Goal: Task Accomplishment & Management: Manage account settings

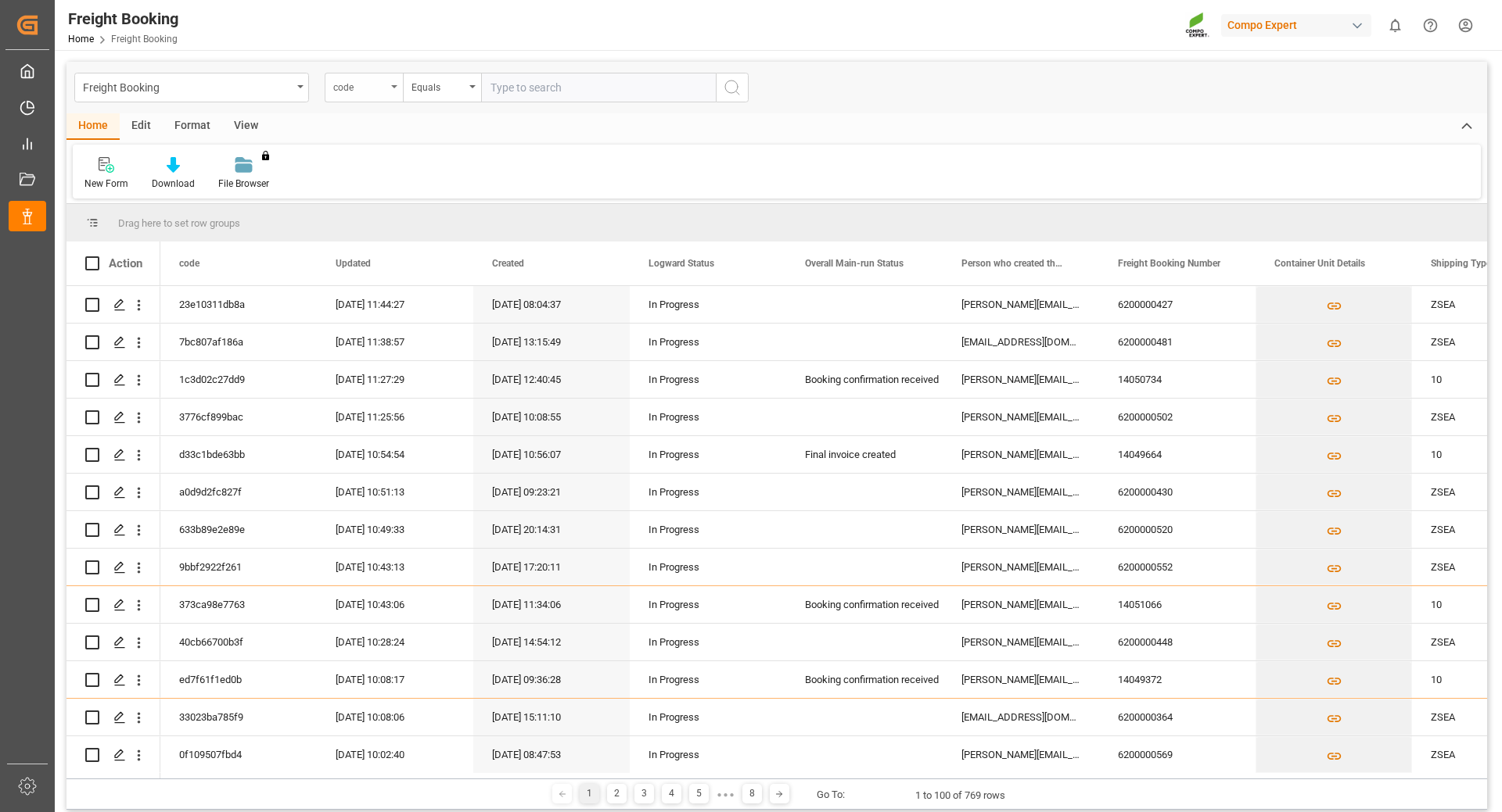
click at [390, 85] on div "code" at bounding box center [363, 87] width 78 height 30
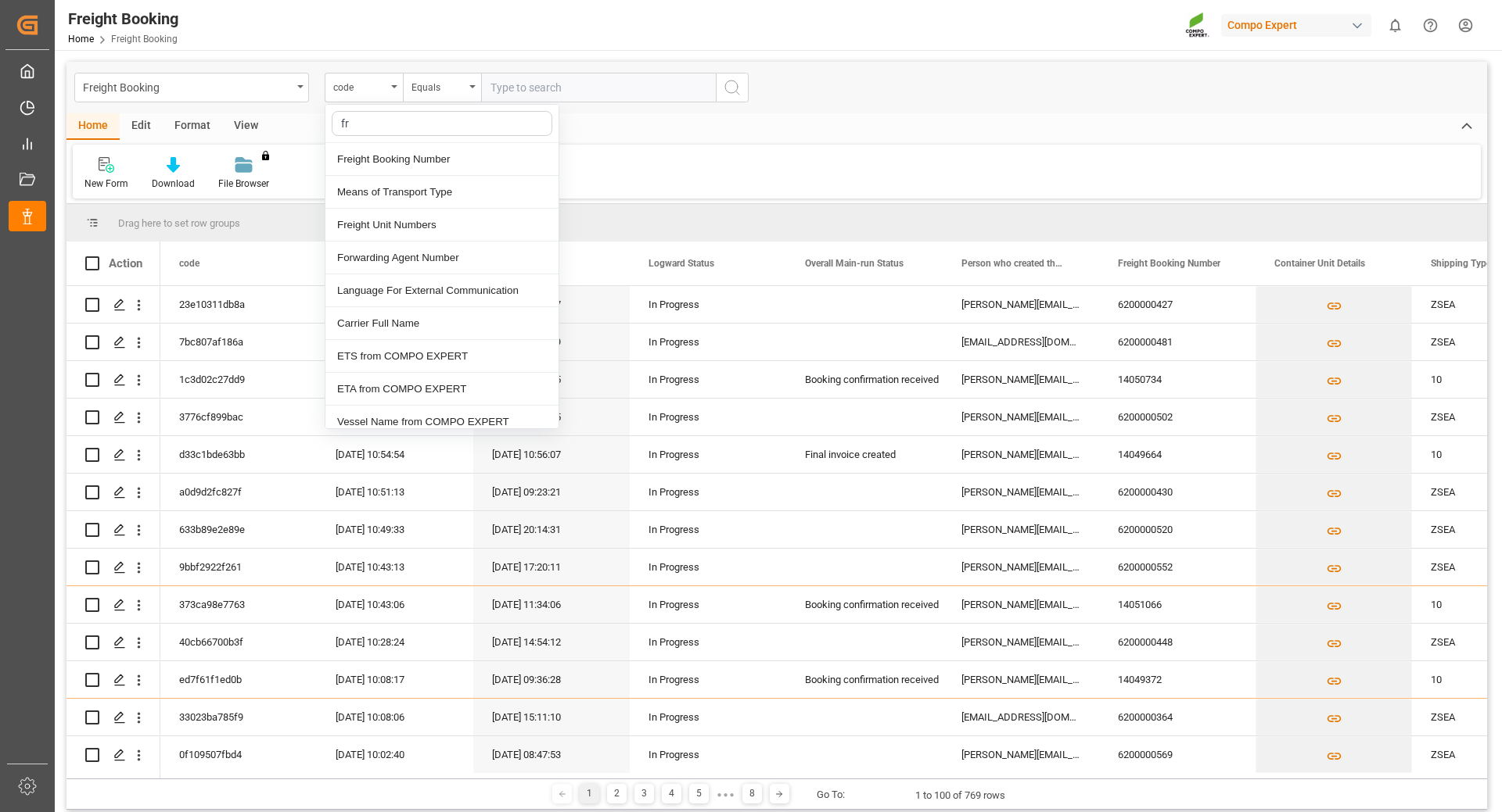
type input "fre"
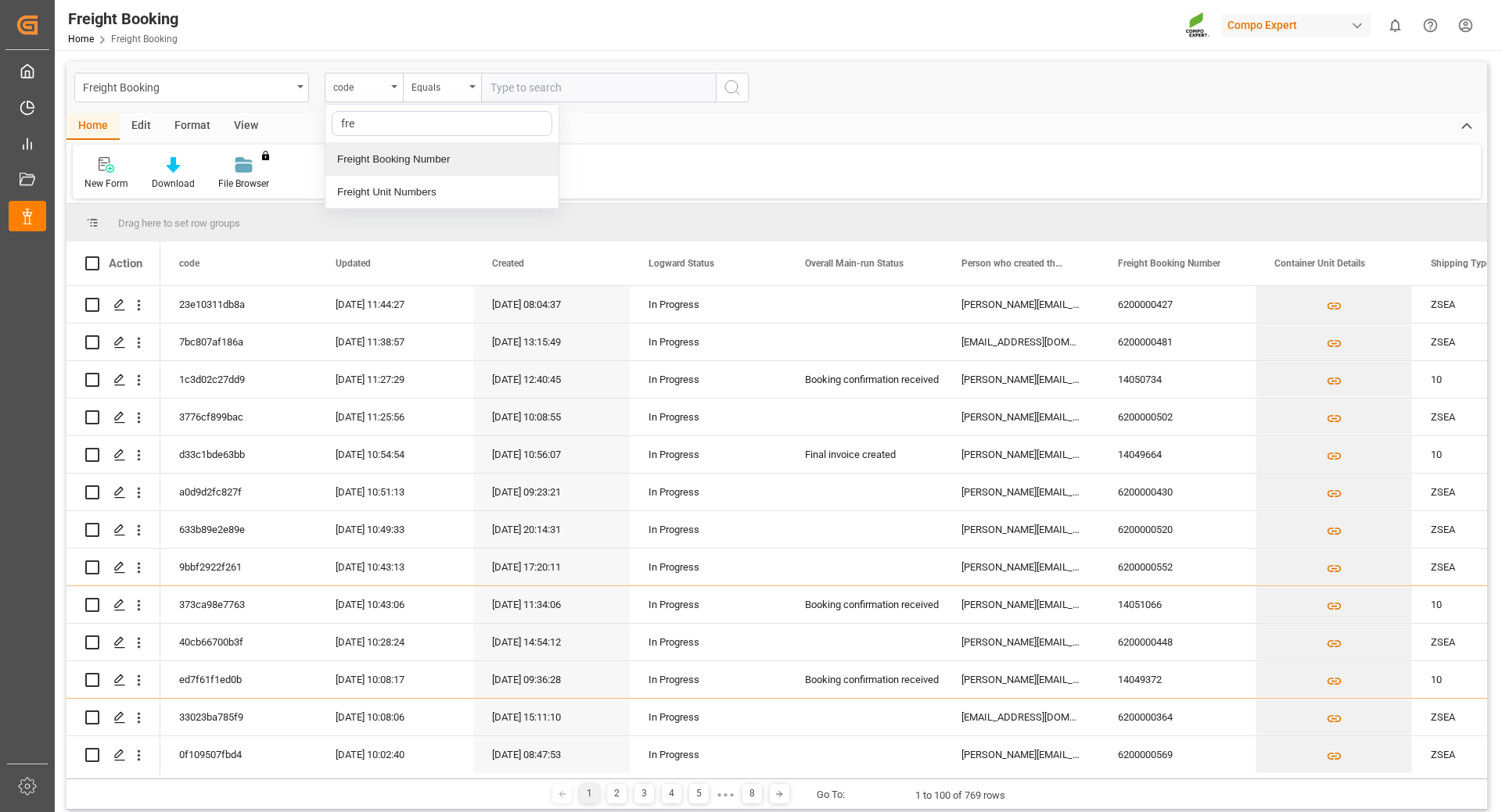
click at [397, 155] on div "Freight Booking Number" at bounding box center [441, 159] width 233 height 33
click at [530, 92] on input "text" at bounding box center [598, 87] width 234 height 30
type input "6200000448"
click at [728, 86] on icon "search button" at bounding box center [731, 87] width 19 height 19
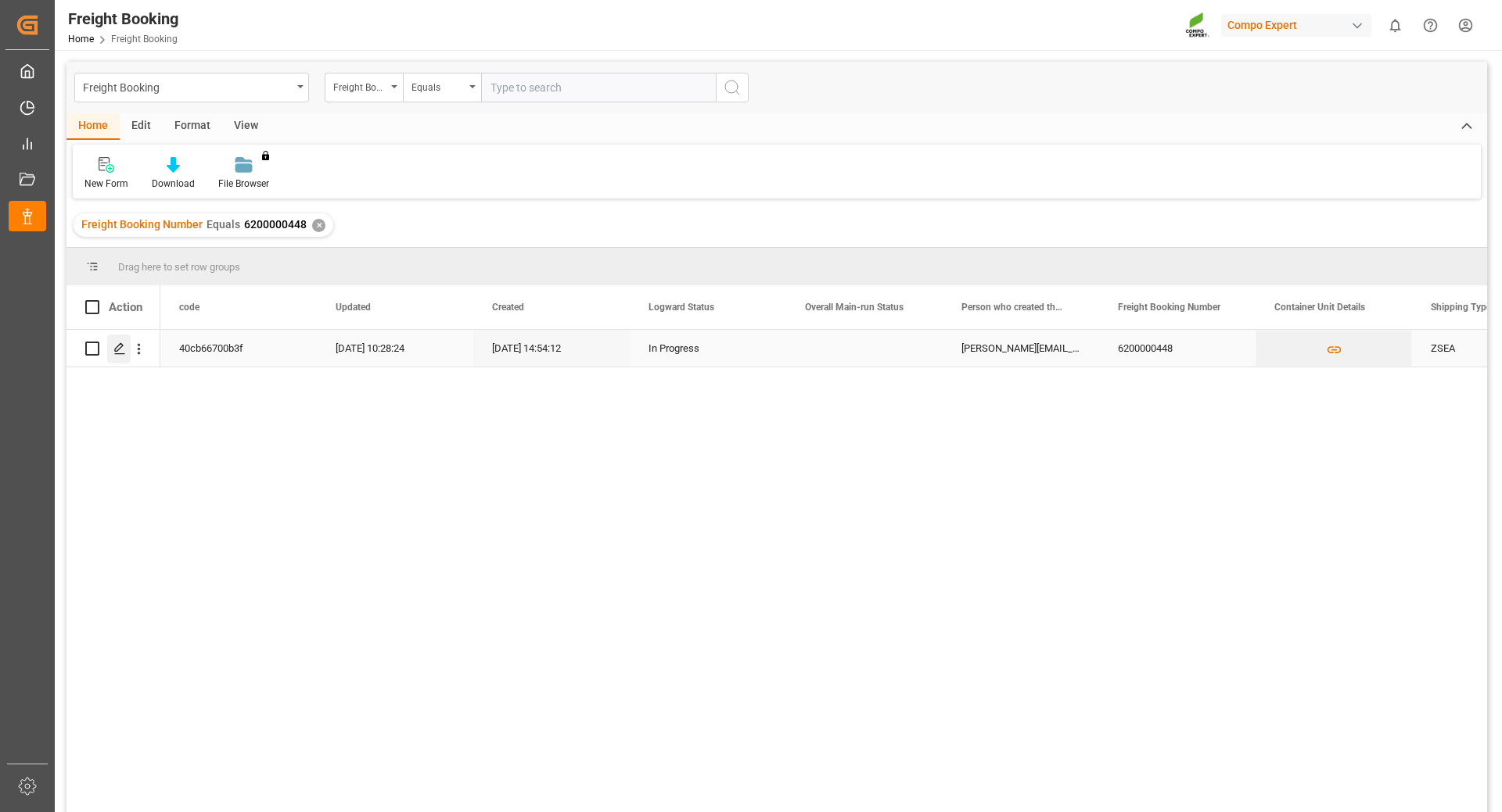
click at [115, 347] on icon "Press SPACE to select this row." at bounding box center [119, 348] width 12 height 12
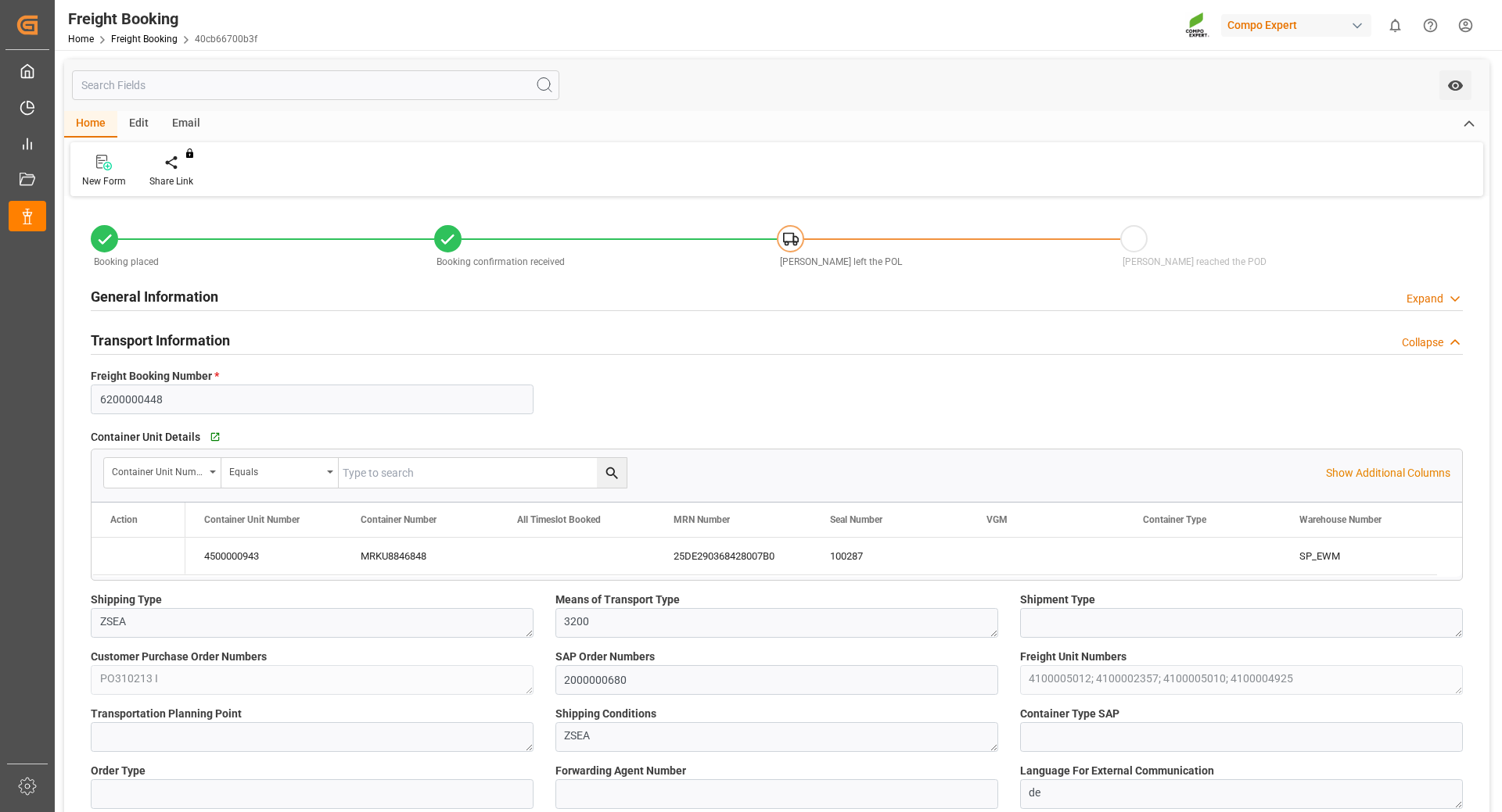
type input "Maersk"
type input "Maersk Line AS"
type input "9632155"
type input "NLRTM"
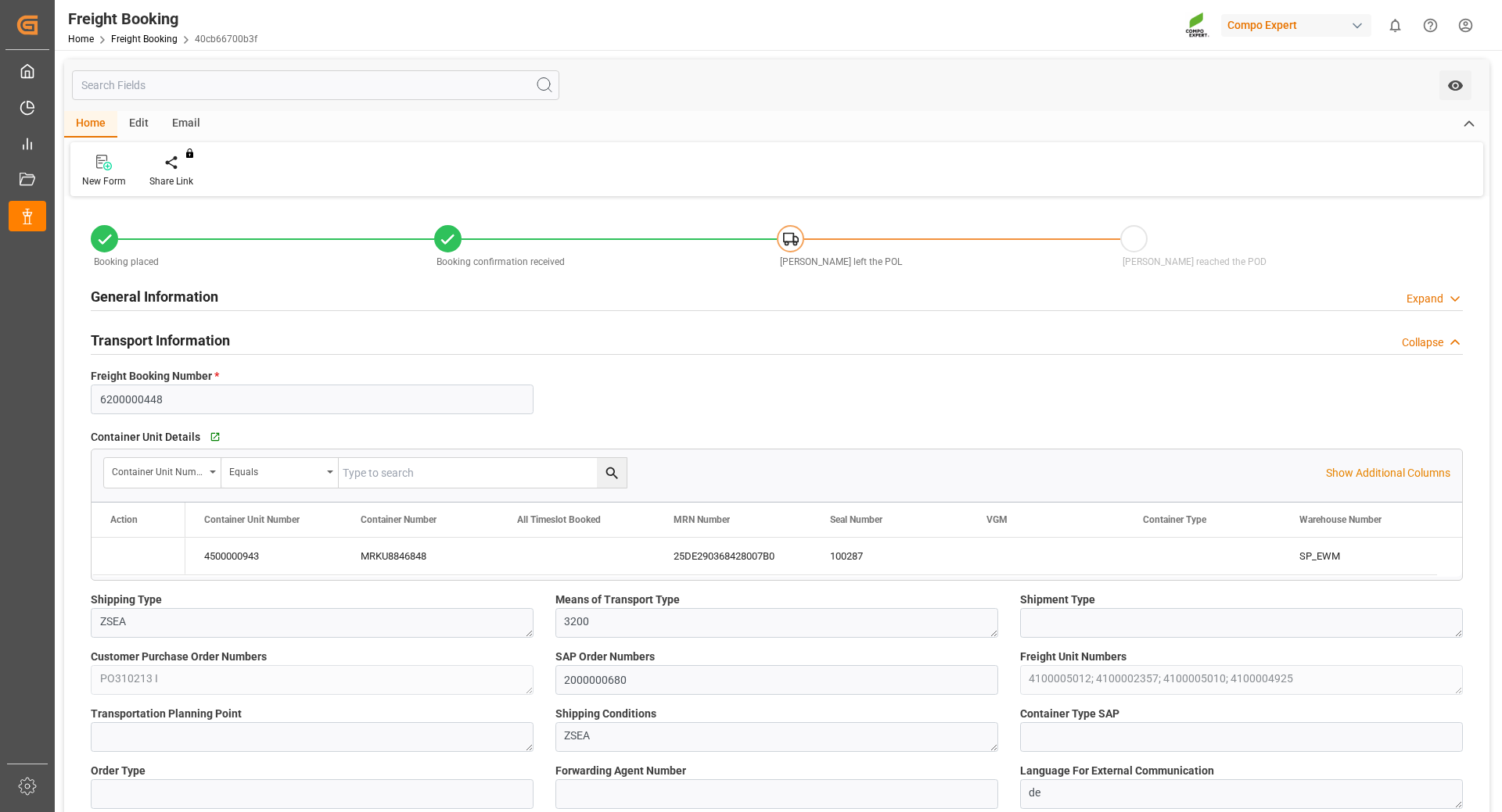
type input "NZPOE"
type input "0"
type input "33197.4"
type input "[DATE] 01:00"
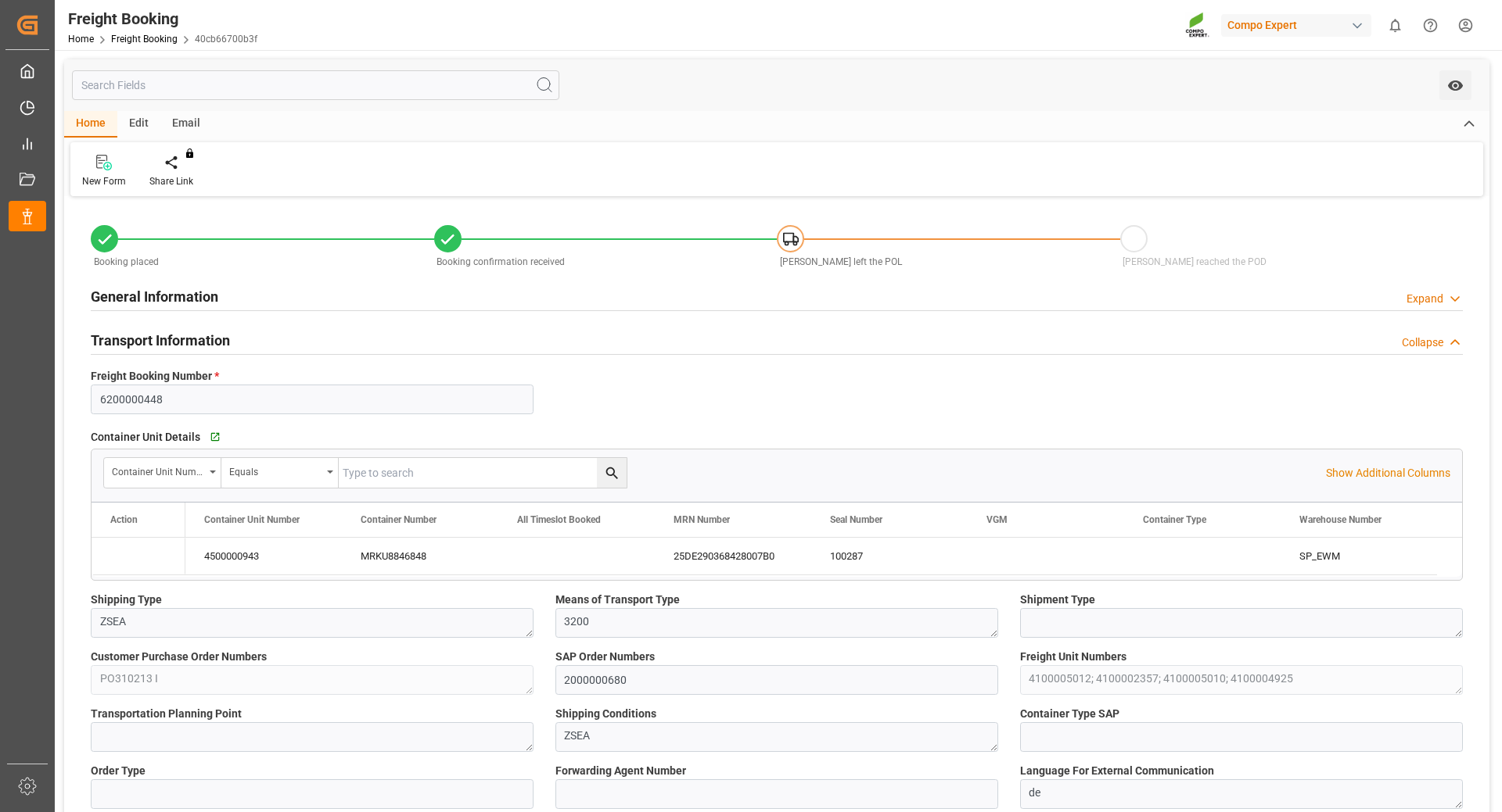
type input "[DATE] 00:00"
type input "[DATE] 21:00"
type input "[DATE] 06:00"
type input "[DATE] 14:54"
type input "[DATE] 14:58"
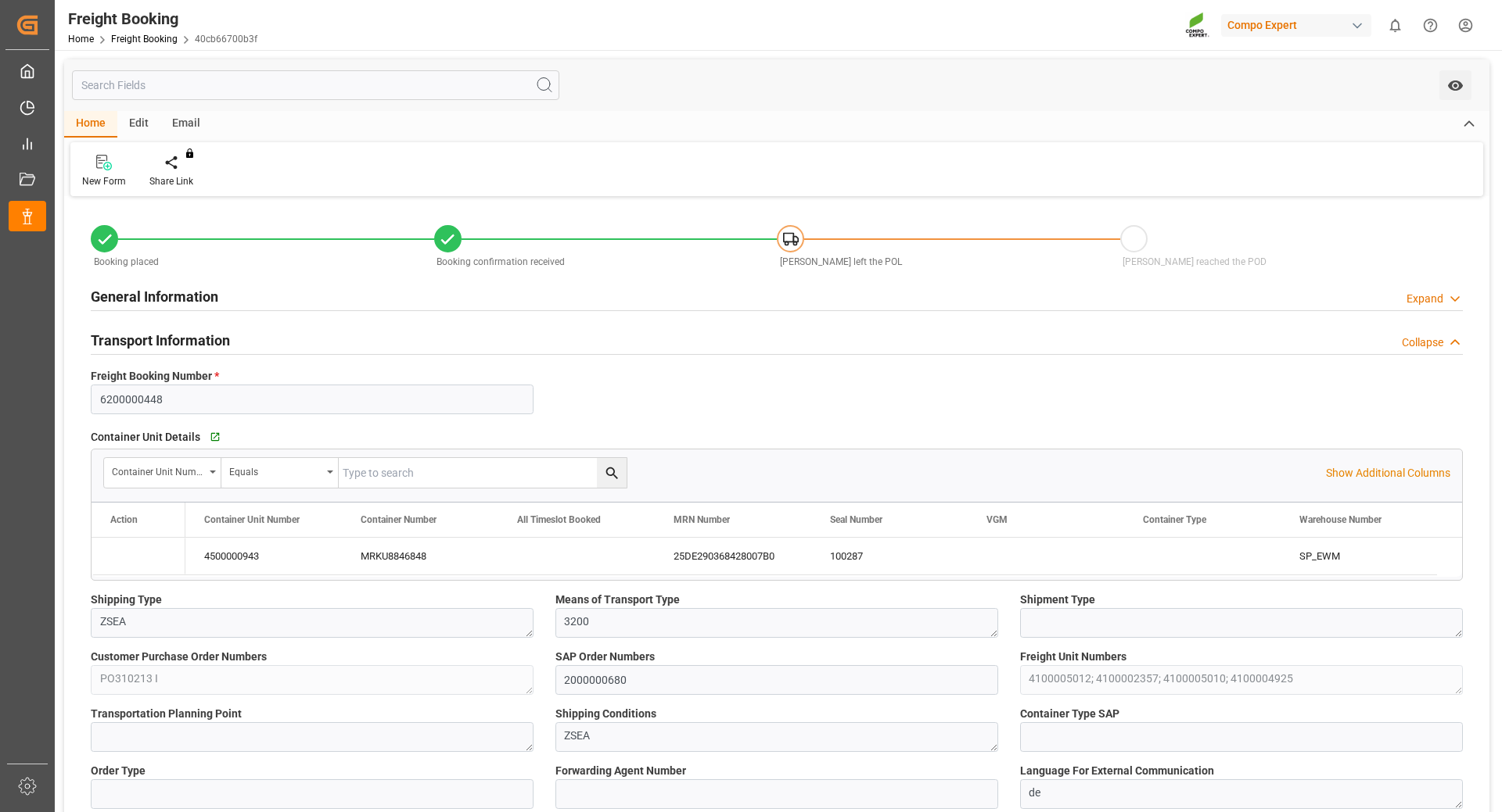
type input "[DATE] 14:58"
type input "[DATE] 13:40"
click at [718, 552] on div "25DE290368428007B0" at bounding box center [732, 557] width 156 height 37
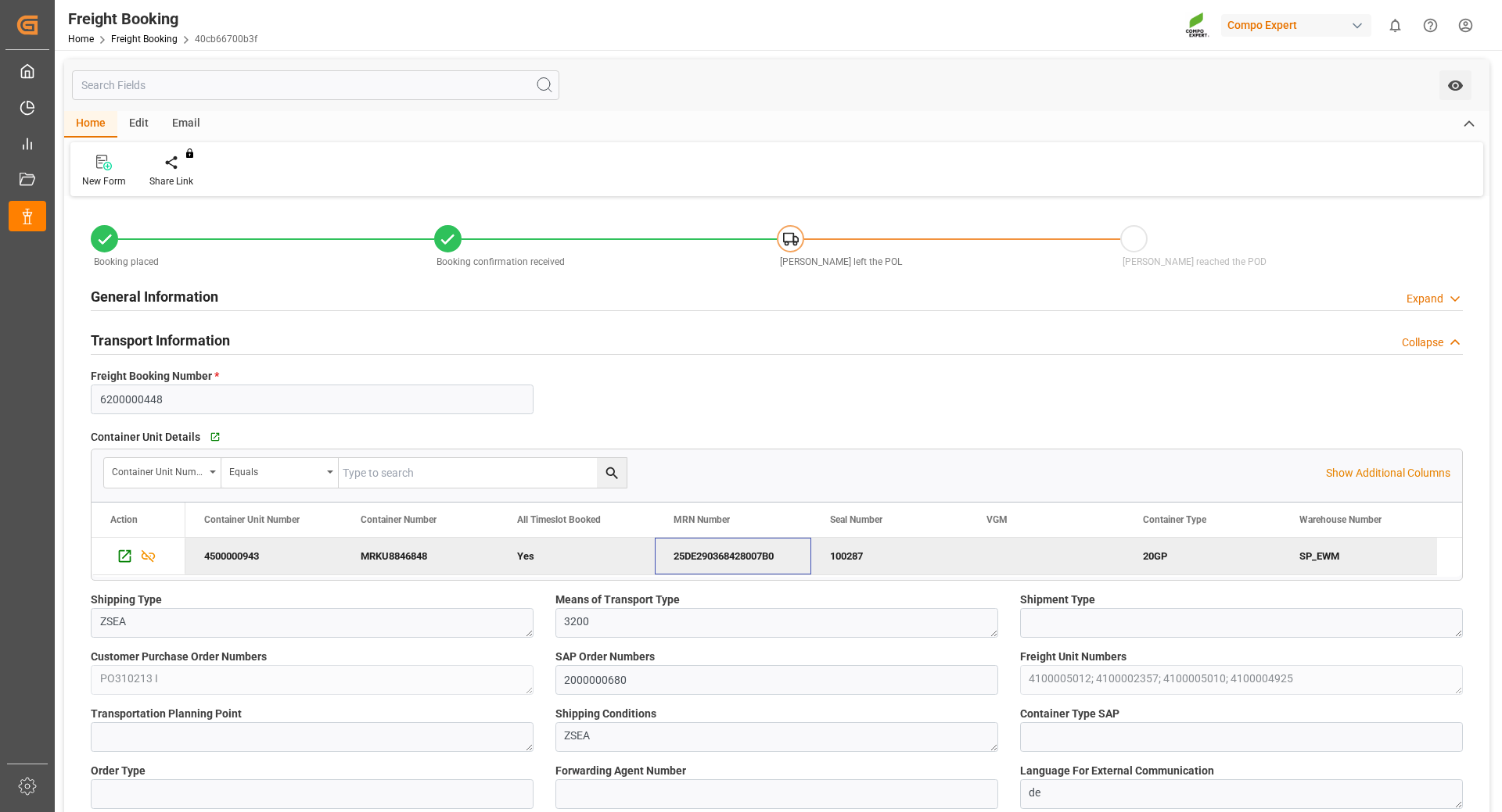
click at [736, 556] on div "25DE290368428007B0" at bounding box center [732, 557] width 156 height 37
click at [1005, 554] on div "Press SPACE to deselect this row." at bounding box center [1046, 557] width 156 height 37
click at [407, 552] on div "MRKU8846848" at bounding box center [420, 557] width 156 height 37
click at [143, 39] on link "Freight Booking" at bounding box center [144, 39] width 67 height 11
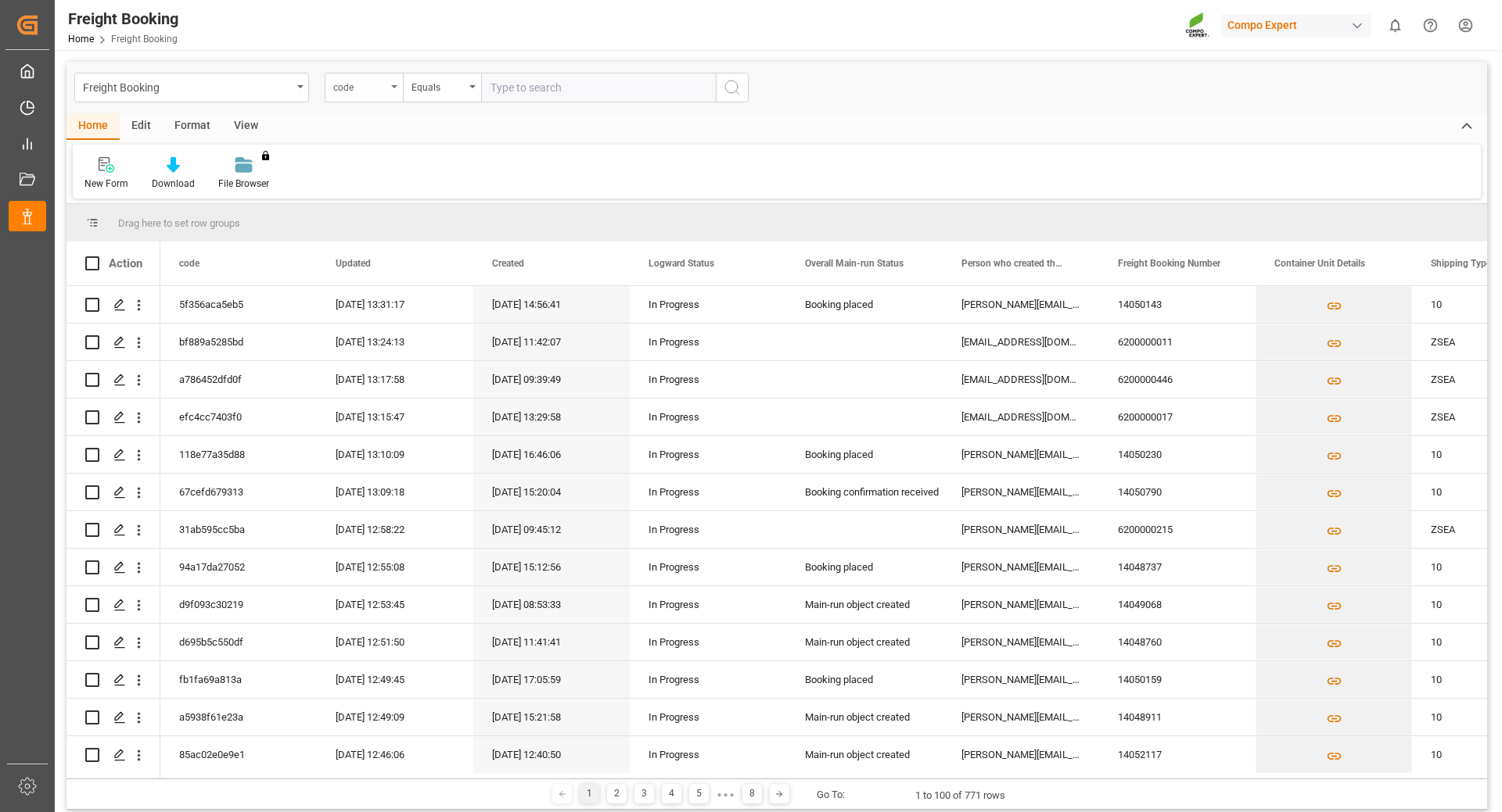
click at [387, 86] on div "code" at bounding box center [363, 87] width 78 height 30
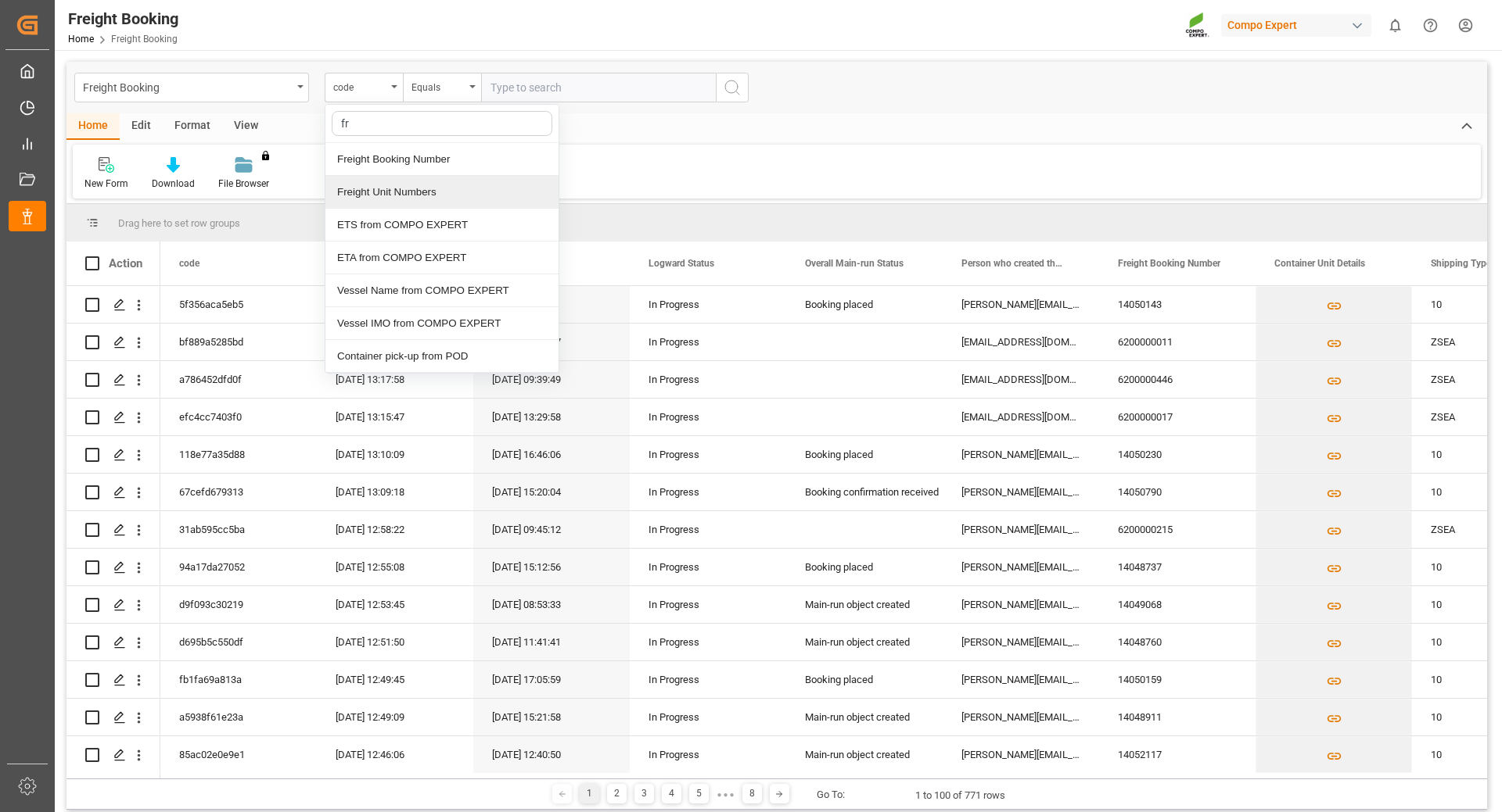
type input "fre"
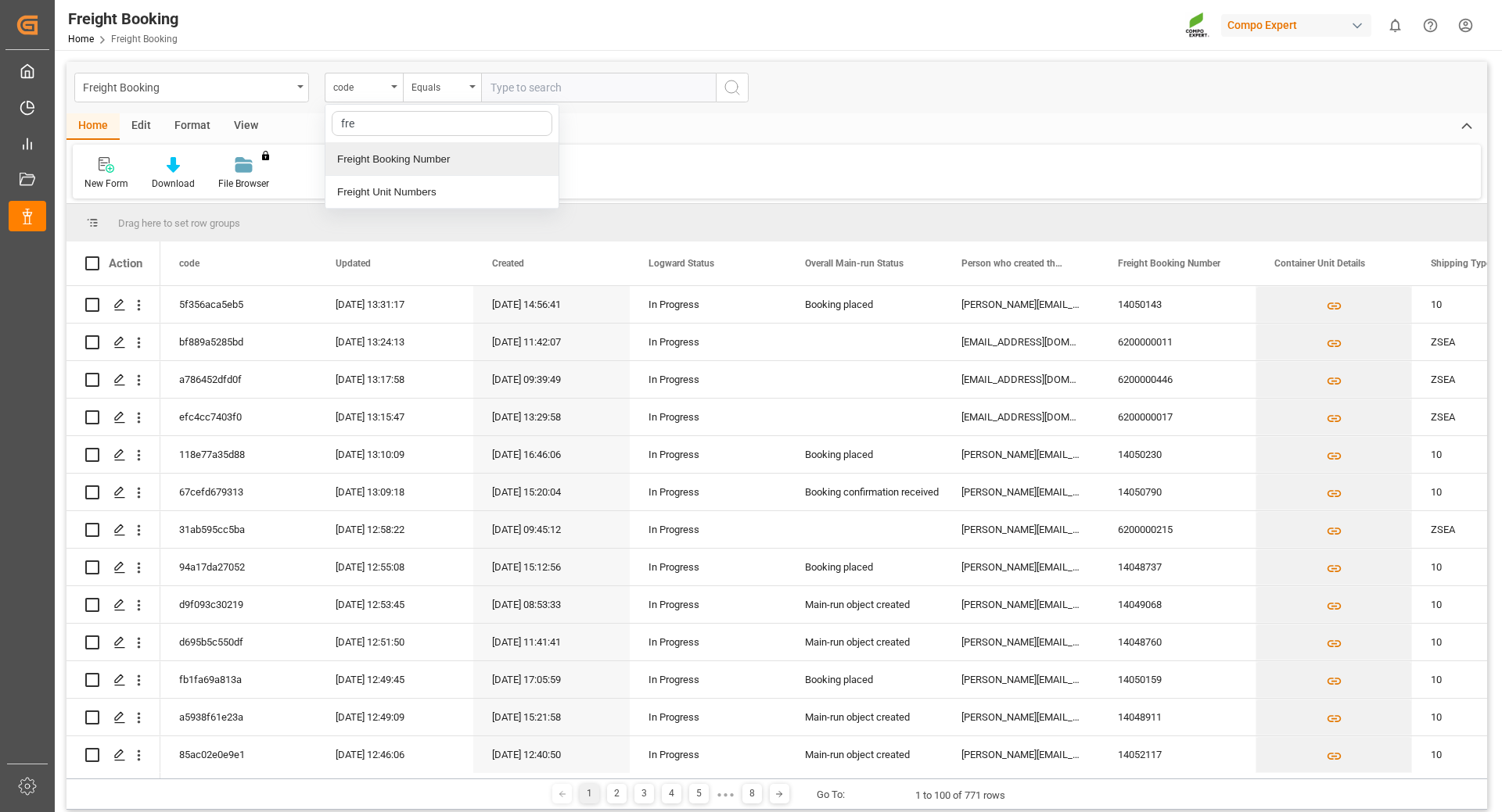
click at [383, 164] on div "Freight Booking Number" at bounding box center [441, 159] width 233 height 33
click at [553, 82] on input "text" at bounding box center [598, 87] width 234 height 30
type input "6200000487"
click at [727, 86] on icon "search button" at bounding box center [731, 87] width 19 height 19
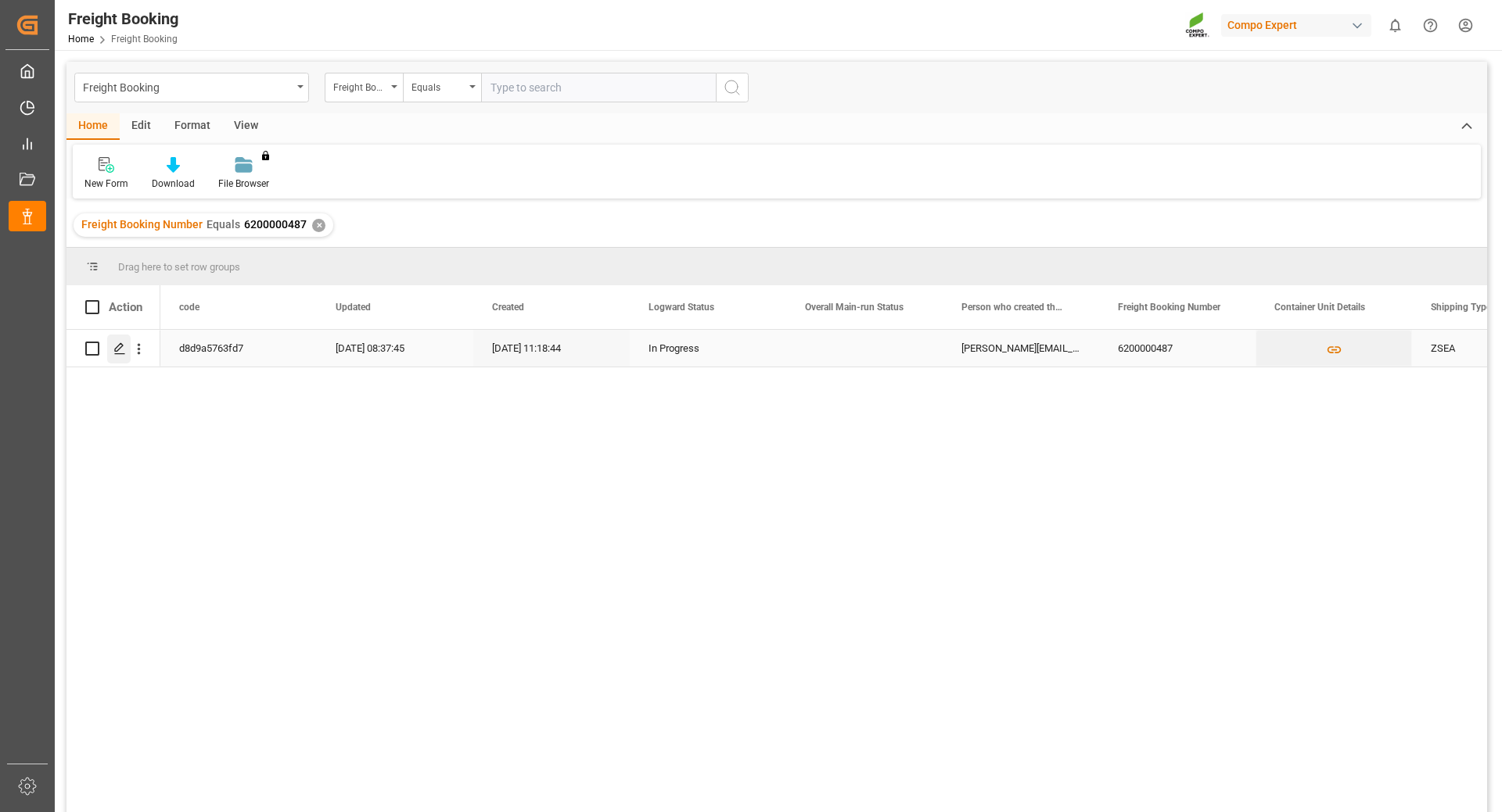
click at [114, 346] on icon "Press SPACE to select this row." at bounding box center [119, 348] width 12 height 12
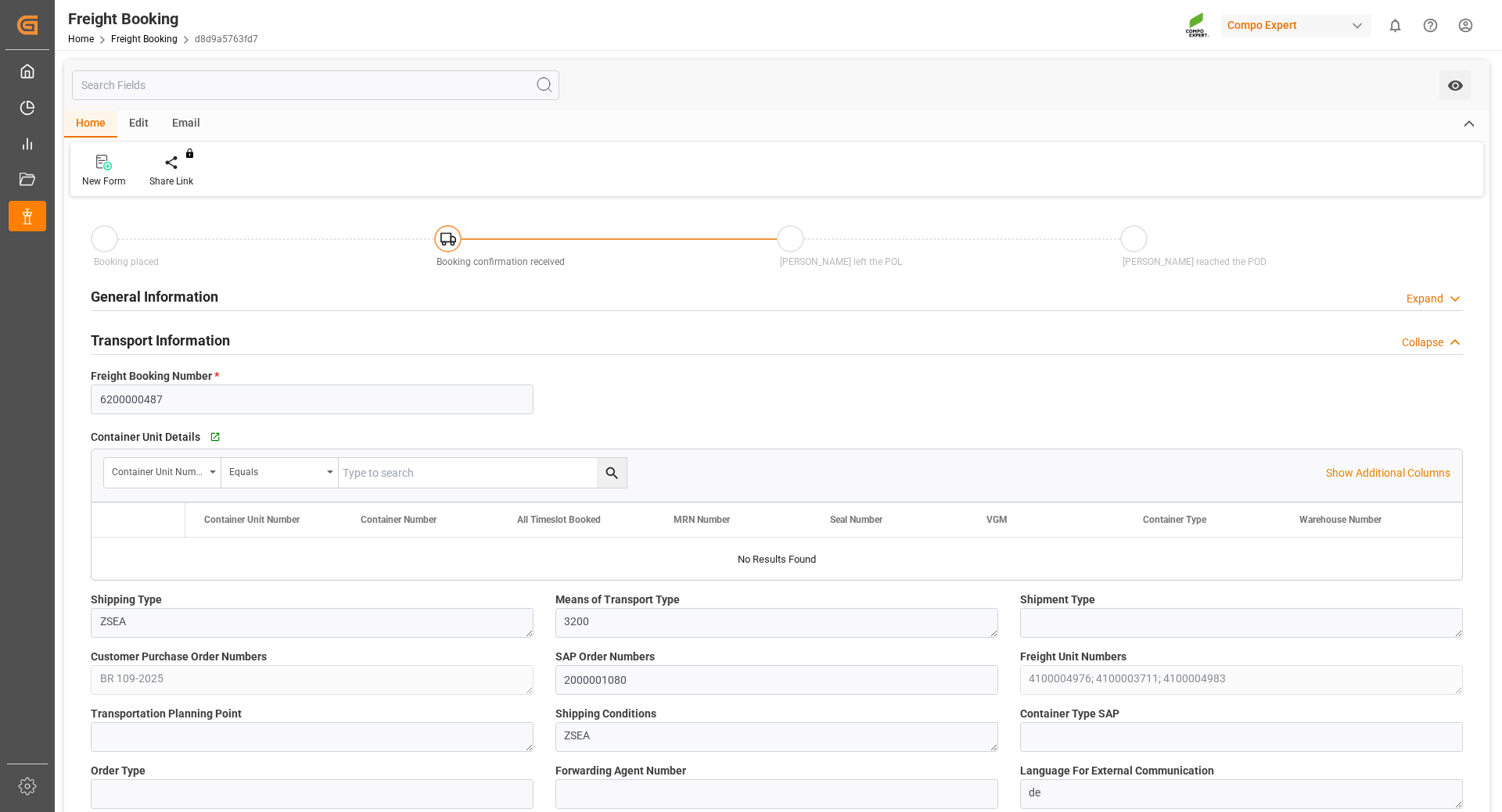
type input "Maersk"
type input "Maersk Line AS"
type input "9526942"
type input "BEANR"
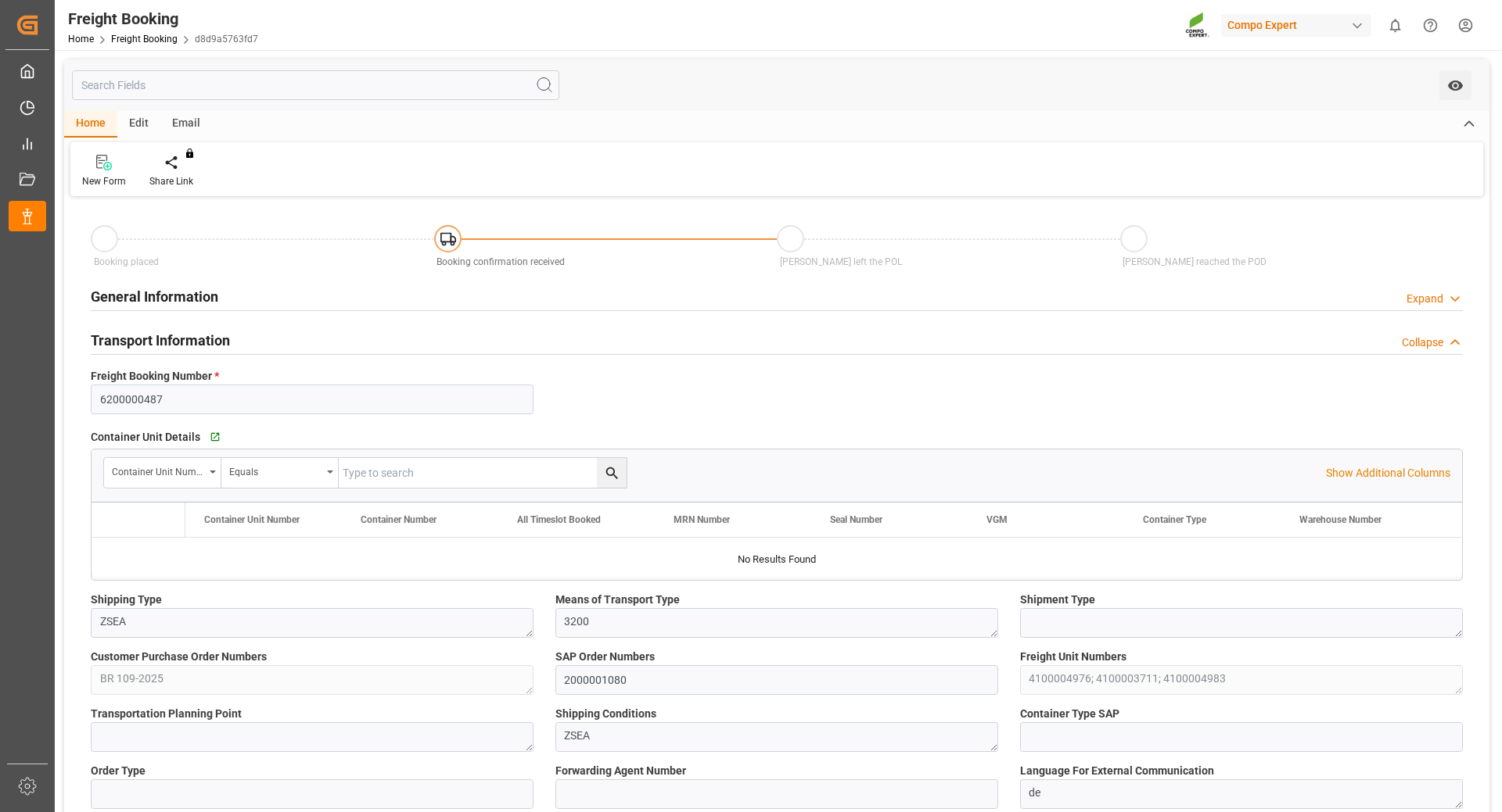
type input "BRPNG"
type input "0"
type input "60258.24"
type input "[DATE] 01:00"
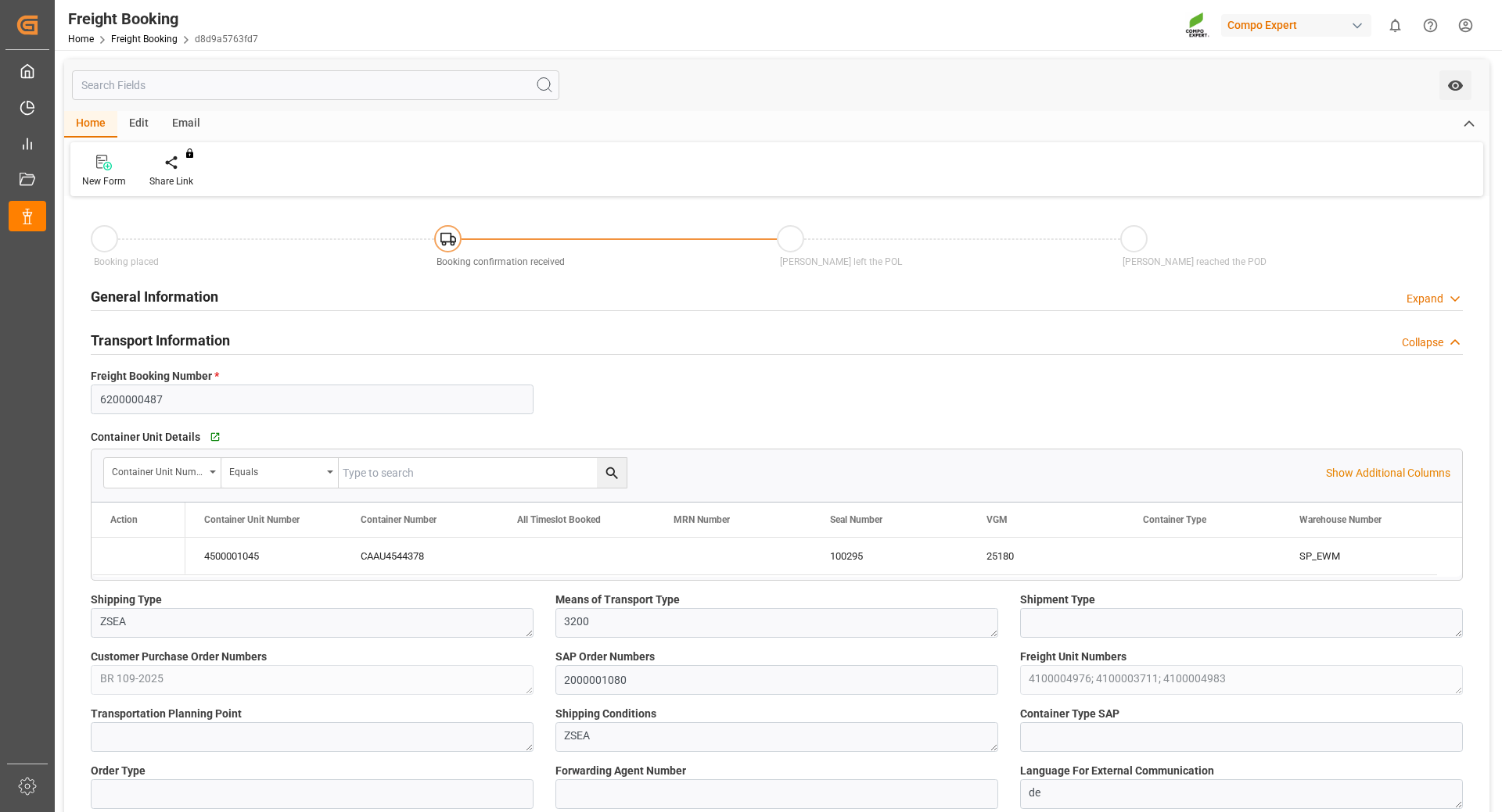
type input "[DATE] 01:00"
type input "[DATE] 19:30"
type input "[DATE] 10:00"
type input "[DATE] 11:18"
type input "[DATE] 12:02"
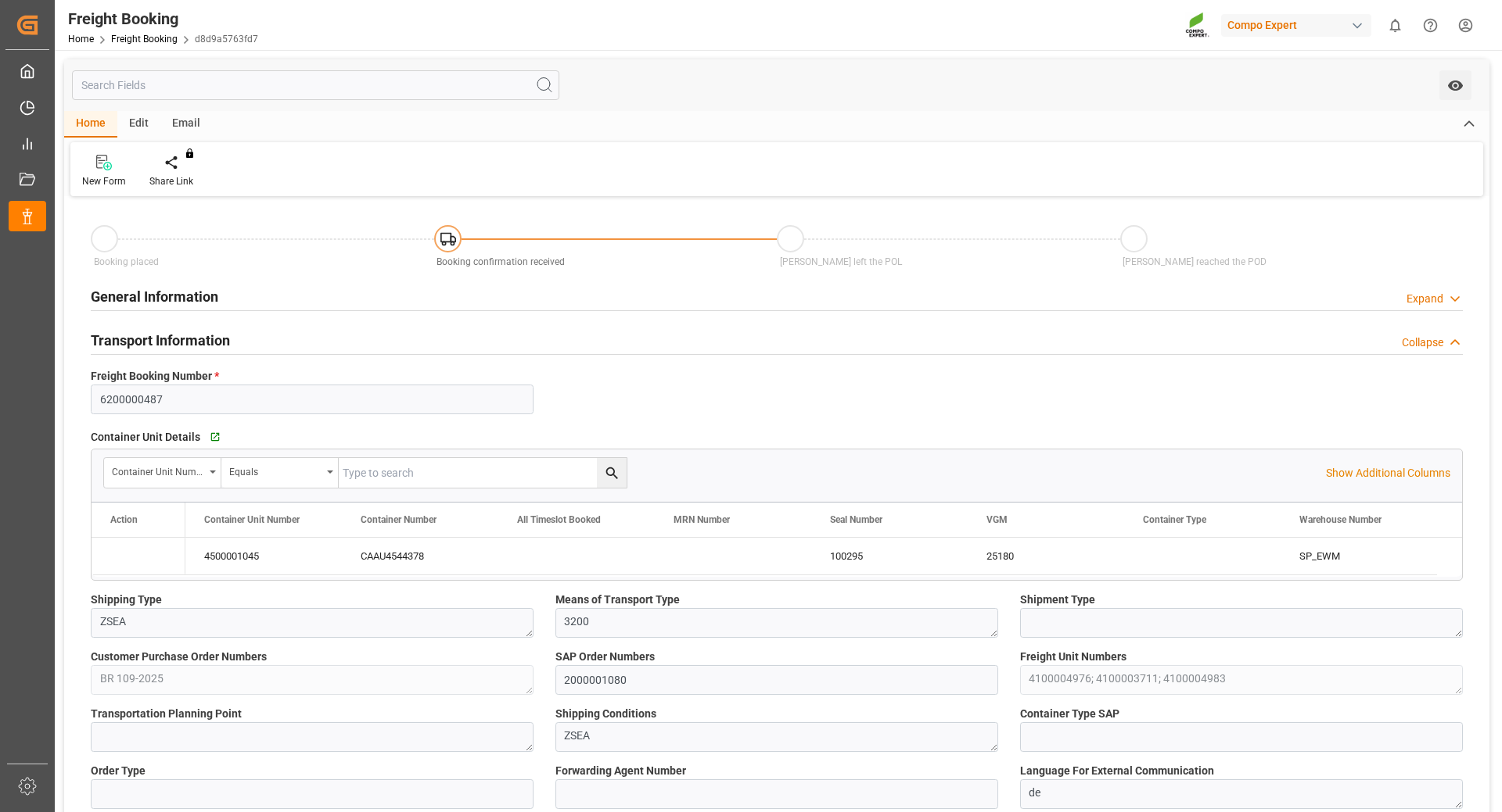
type input "[DATE] 12:02"
type input "[DATE] 08:36"
